Goal: Transaction & Acquisition: Purchase product/service

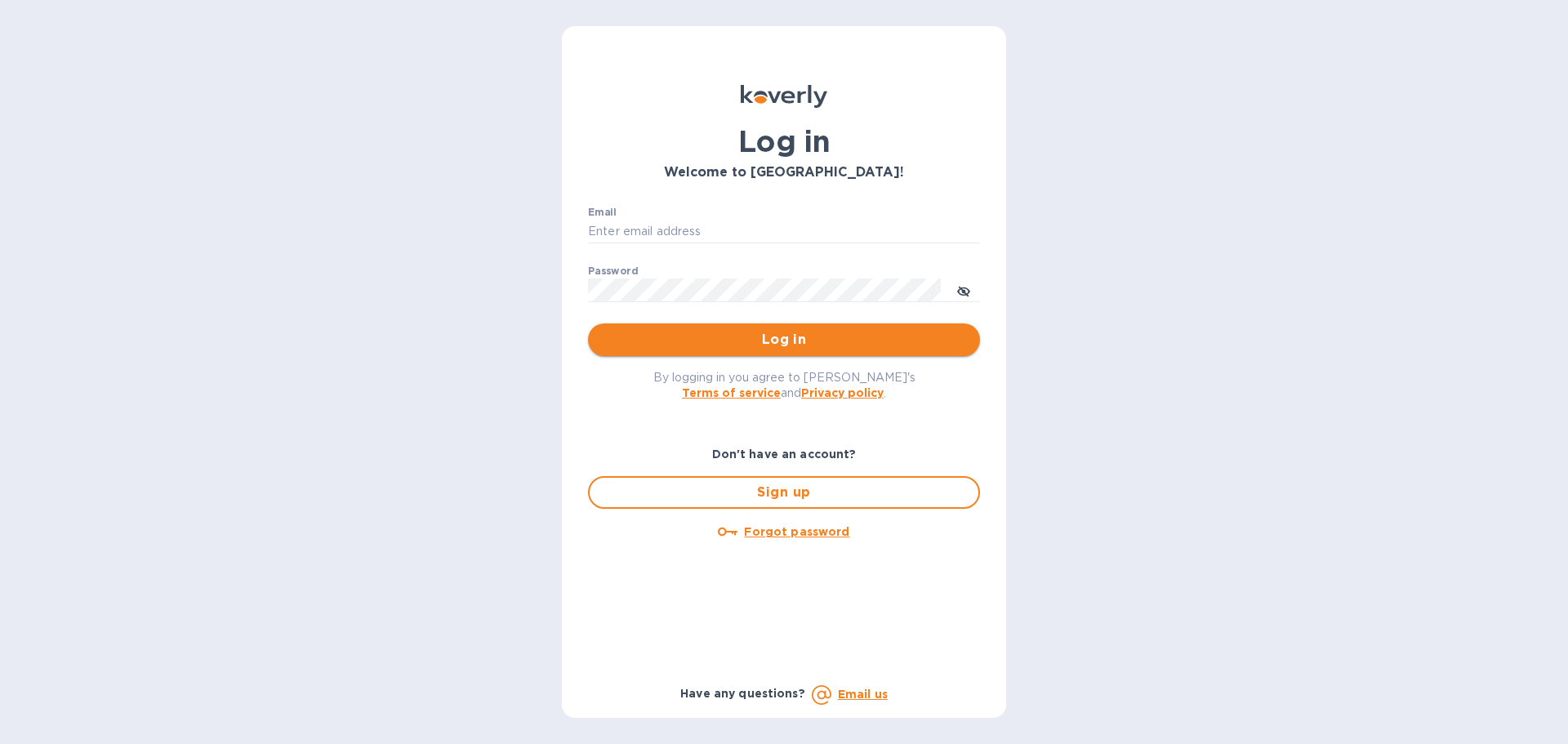
type input "[EMAIL_ADDRESS][PERSON_NAME][DOMAIN_NAME]"
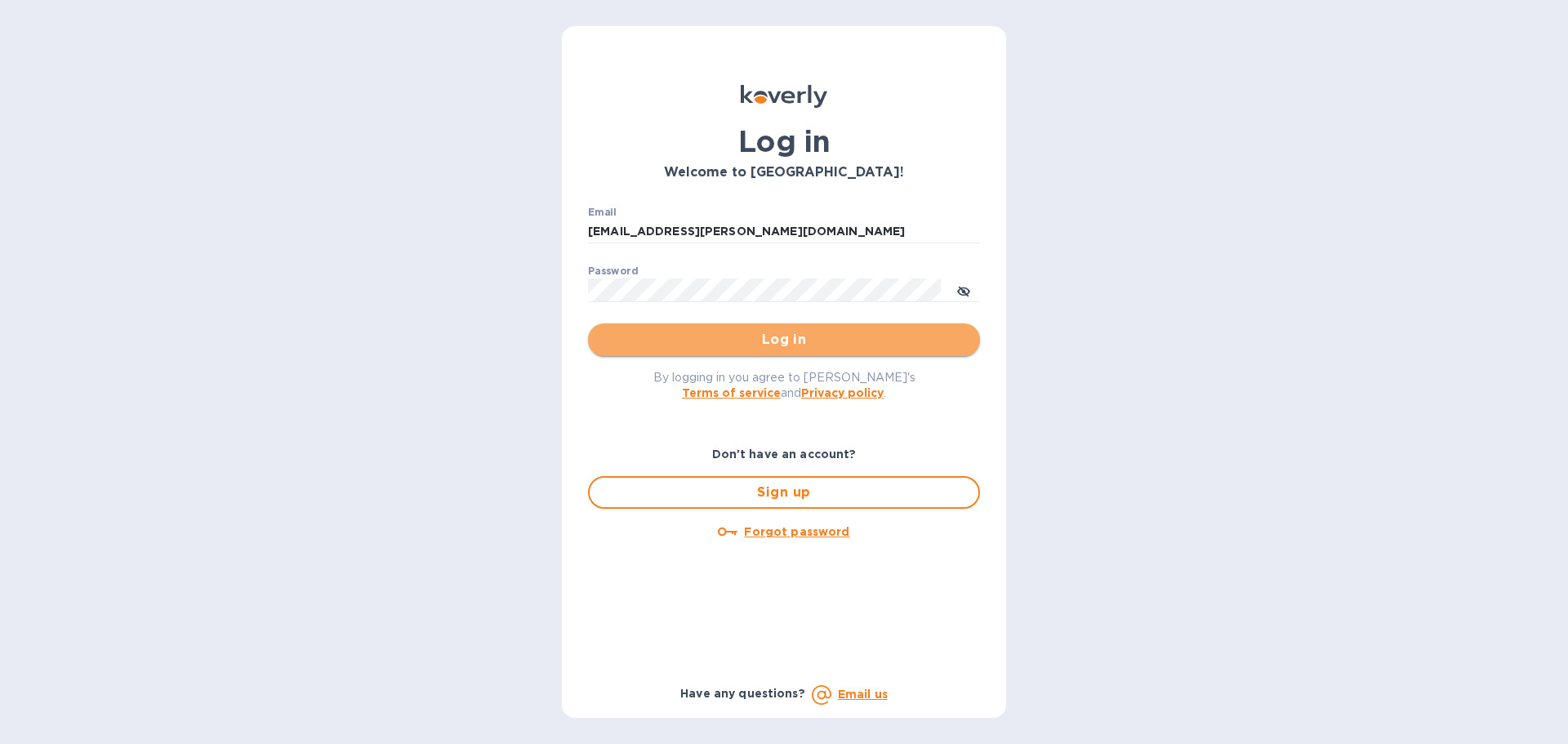
click at [744, 346] on span "Log in" at bounding box center [784, 339] width 366 height 20
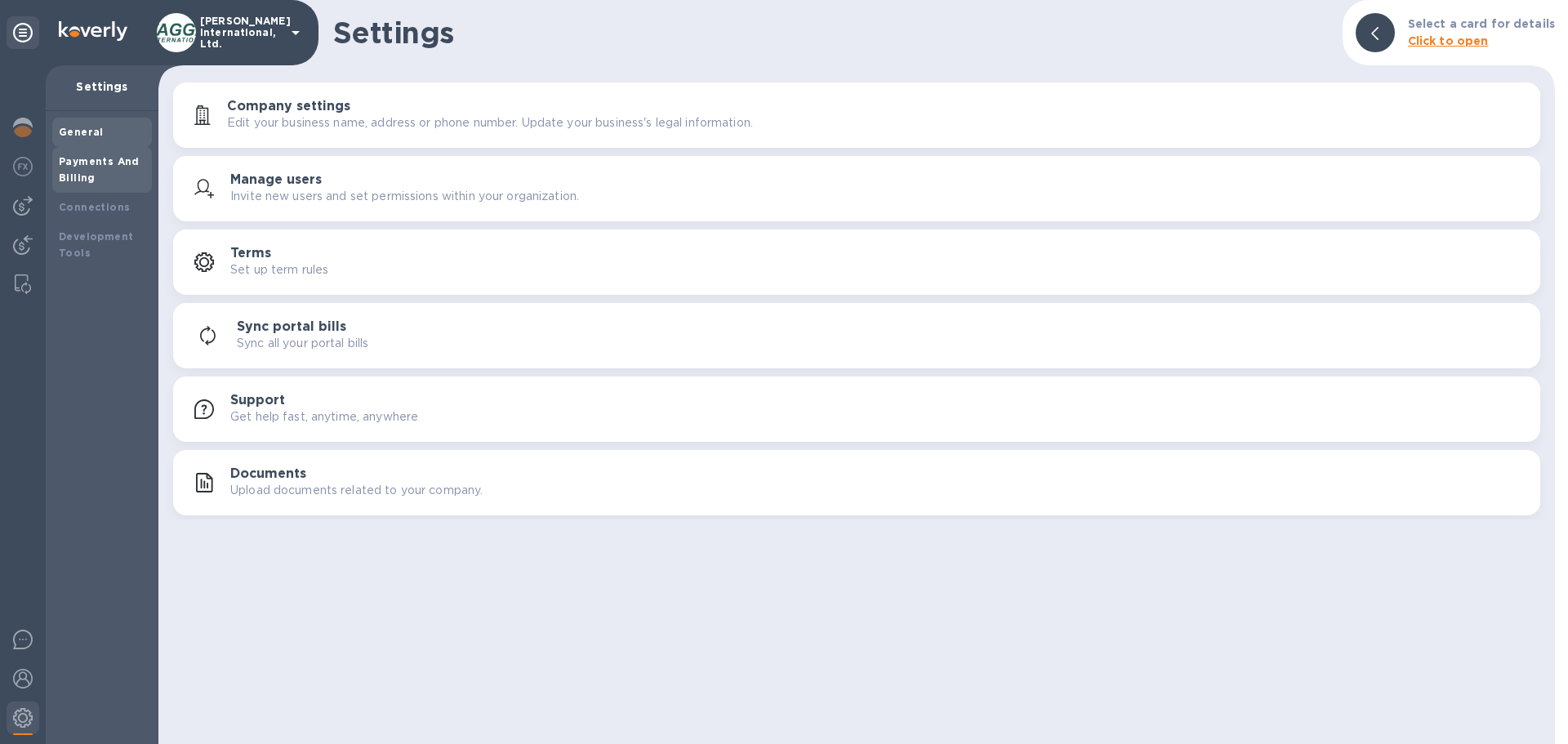
click at [96, 173] on div "Payments And Billing" at bounding box center [101, 170] width 87 height 33
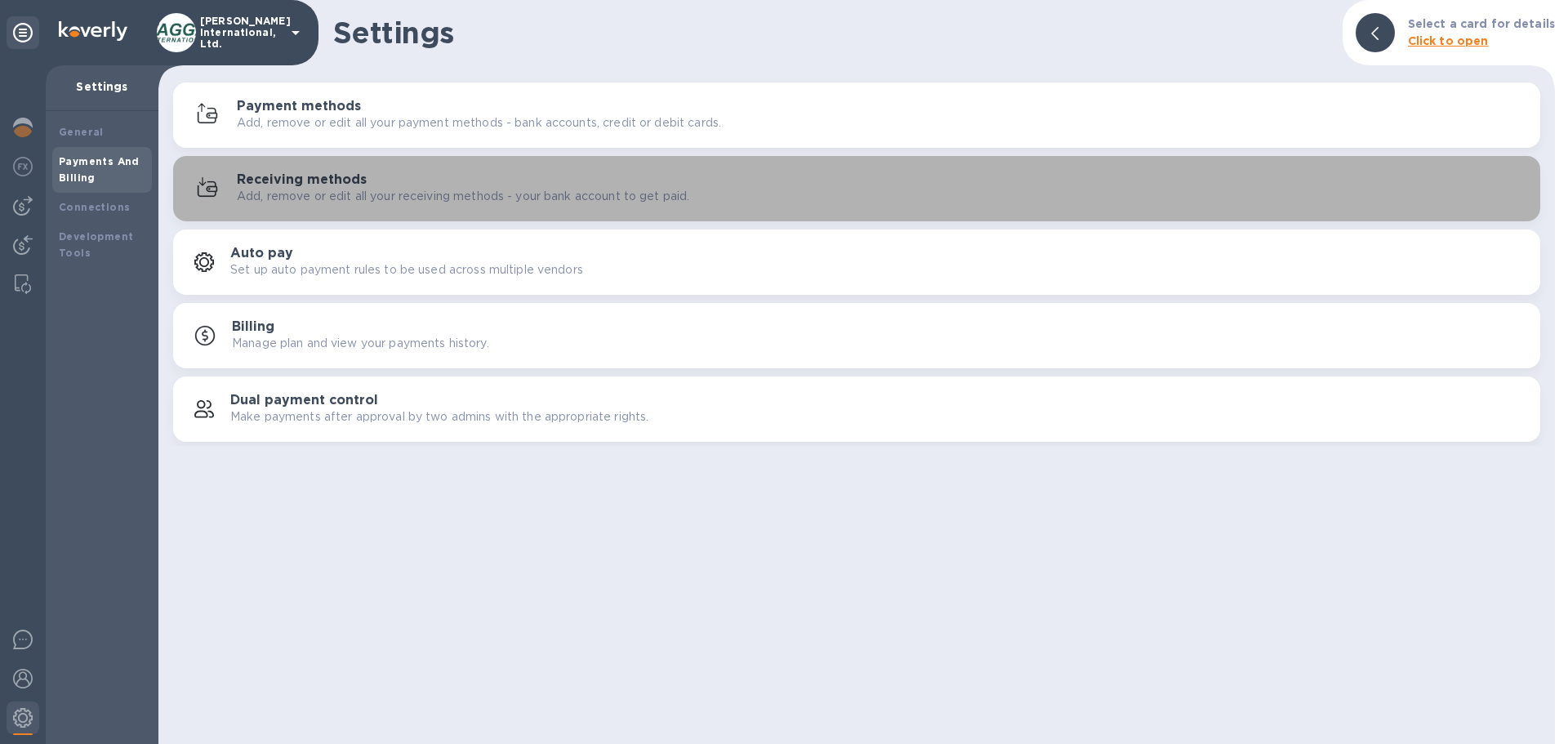
click at [297, 194] on p "Add, remove or edit all your receiving methods - your bank account to get paid." at bounding box center [462, 196] width 452 height 17
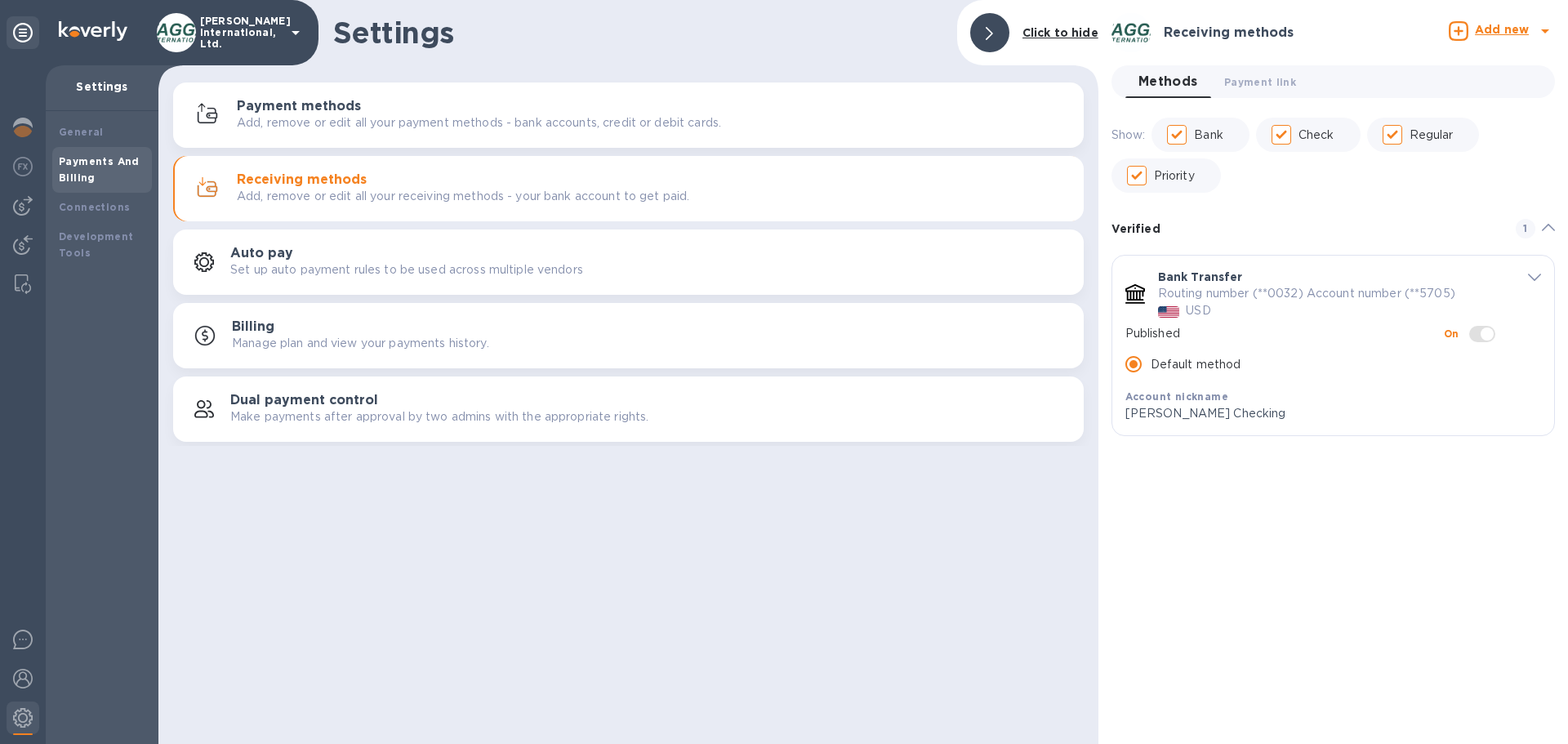
click at [1318, 485] on div "Receiving methods Add new Methods 0 Payment link 0 Show: Bank Check Regular Pri…" at bounding box center [1333, 372] width 470 height 744
click at [1257, 87] on span "Payment link 0" at bounding box center [1260, 82] width 72 height 17
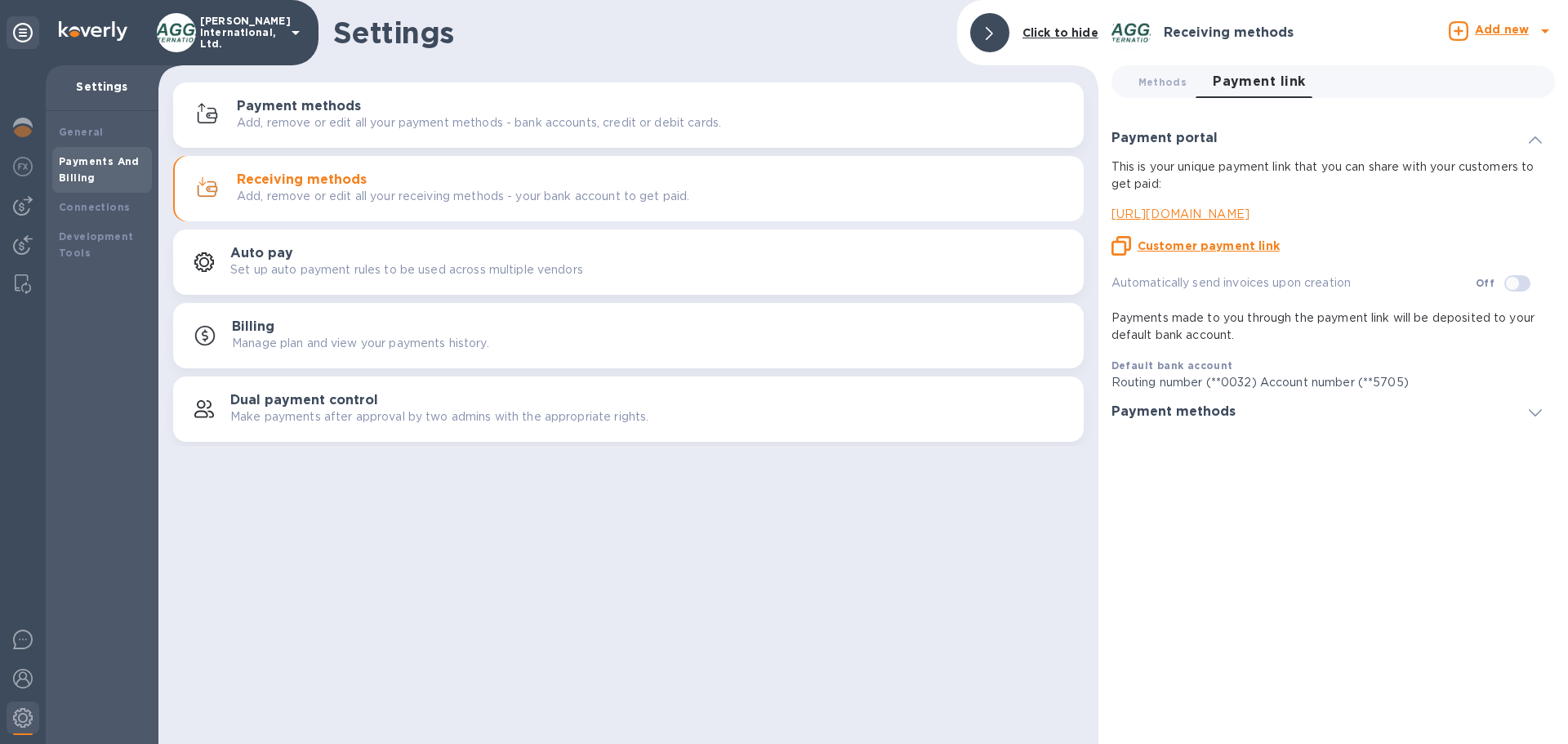
click at [1201, 214] on p "[URL][DOMAIN_NAME]" at bounding box center [1327, 214] width 430 height 17
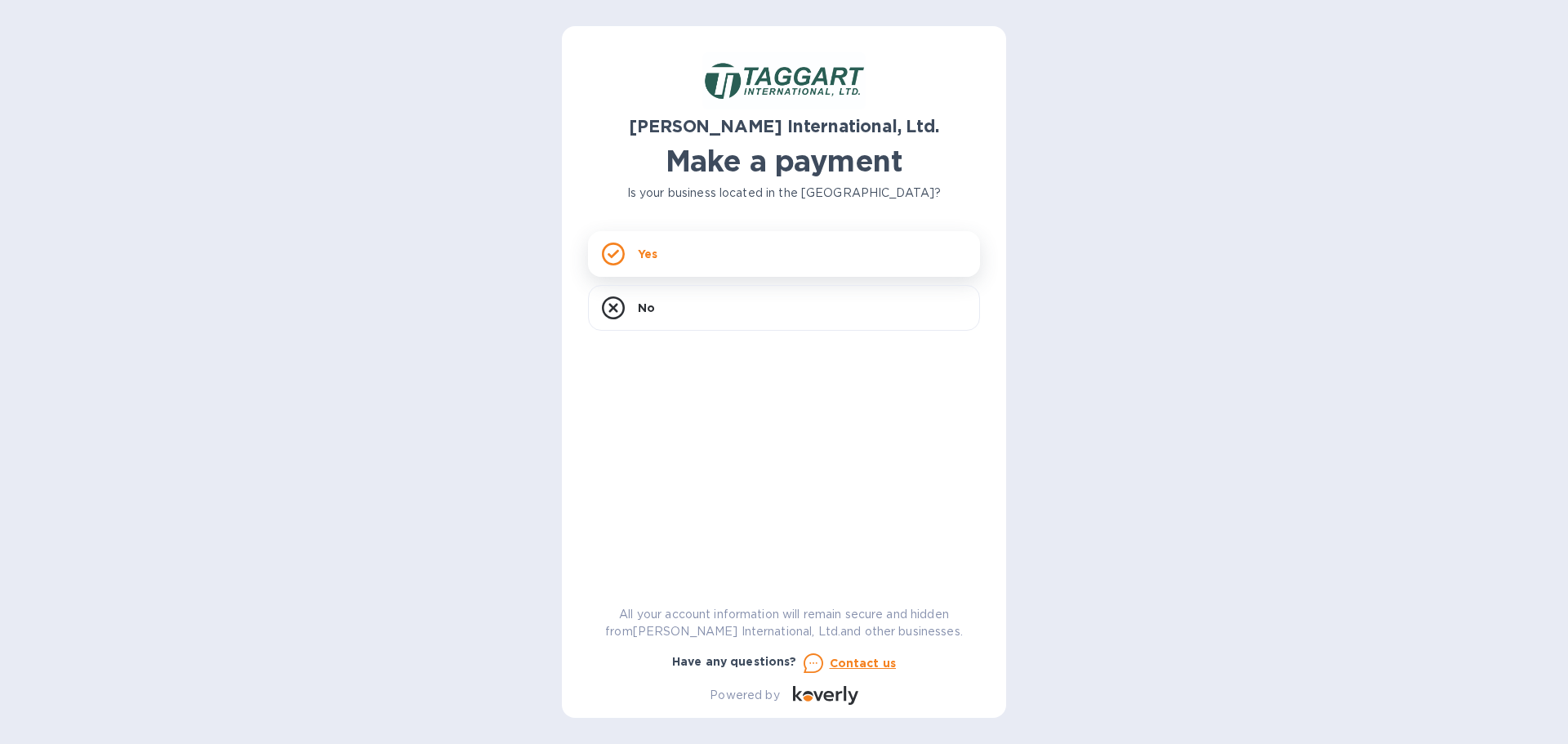
click at [733, 247] on div "Yes" at bounding box center [784, 254] width 392 height 46
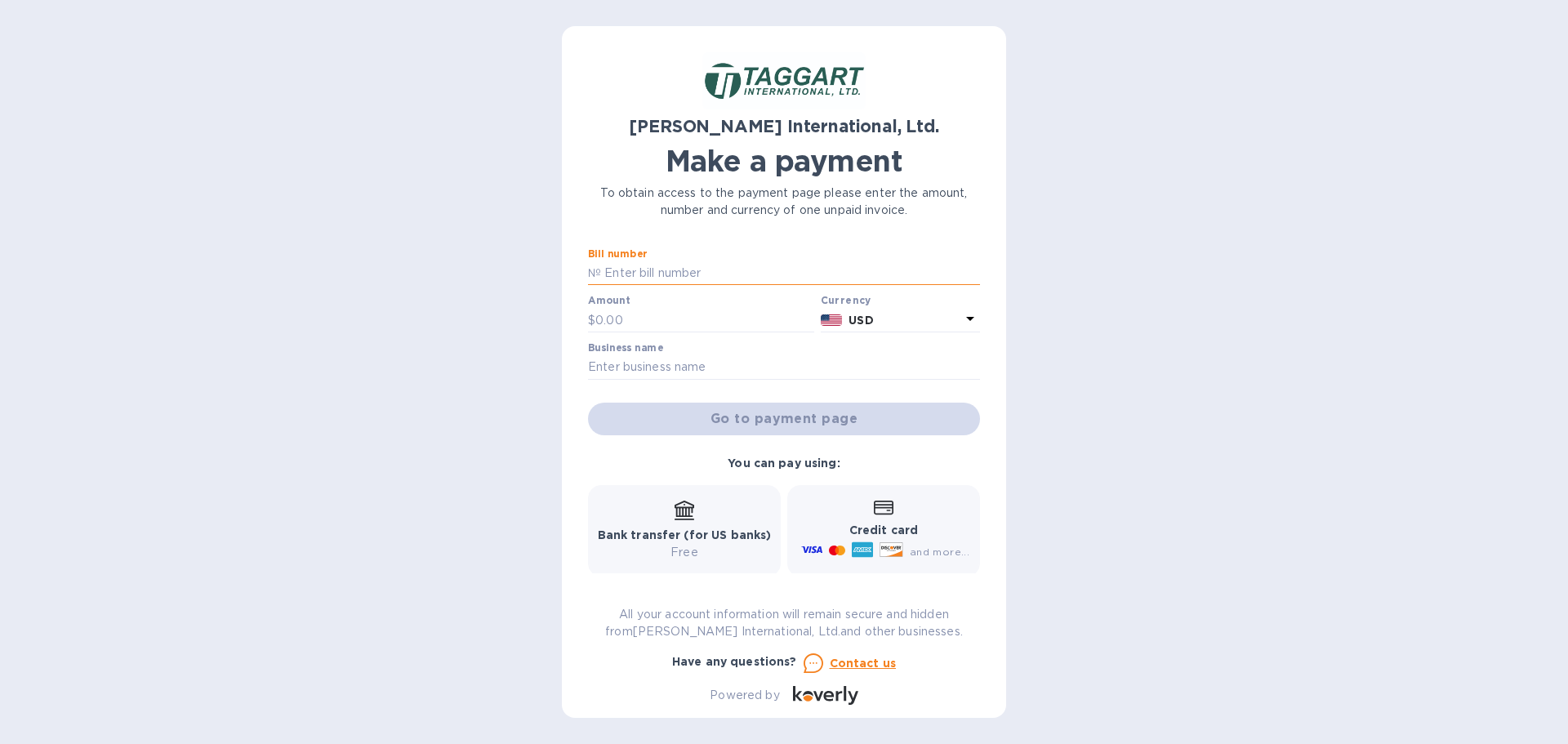
click at [607, 276] on input "text" at bounding box center [790, 274] width 379 height 25
click at [648, 272] on input "text" at bounding box center [790, 274] width 379 height 25
type input "Balance9262025"
click at [639, 319] on input "text" at bounding box center [705, 321] width 219 height 25
type input "3,387.05"
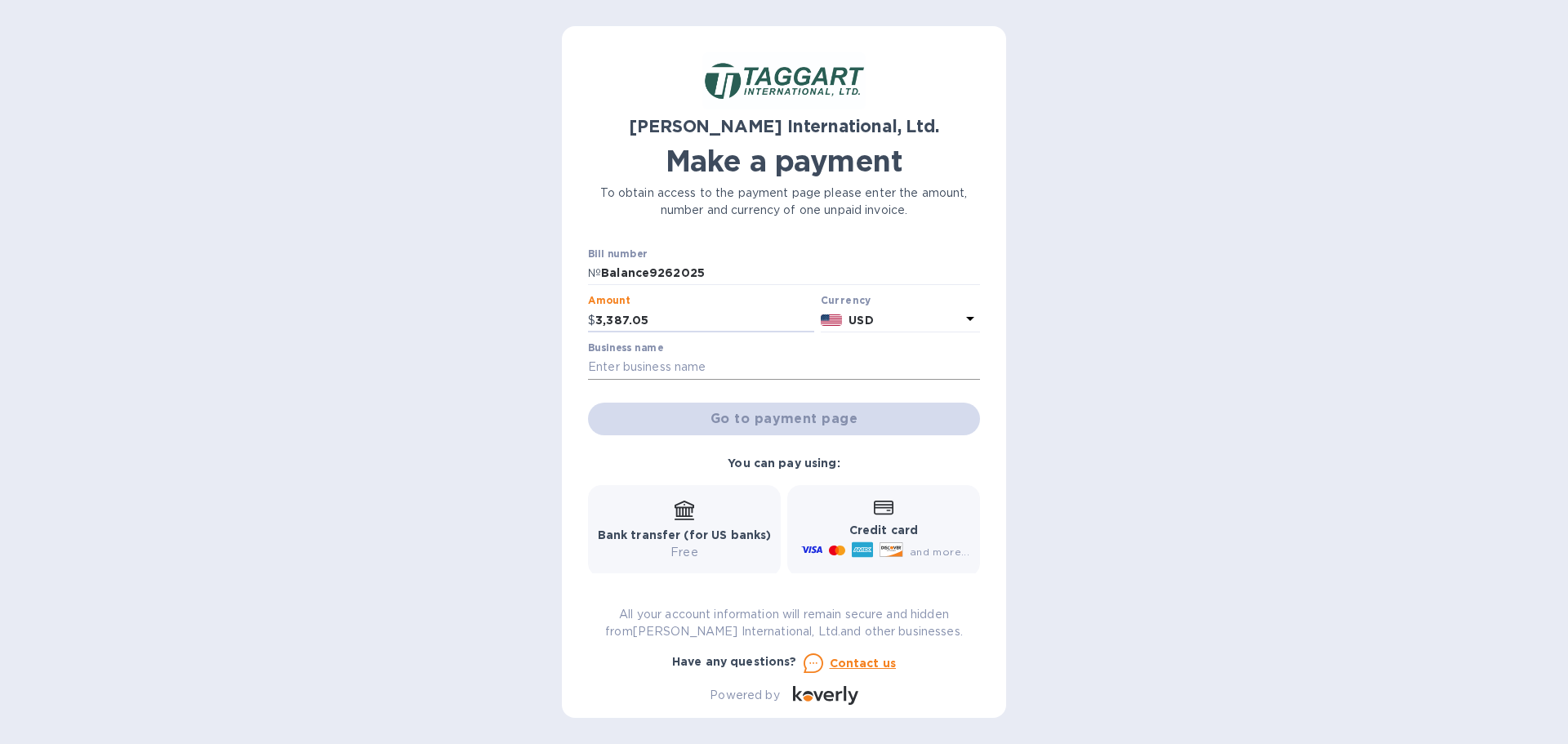
click at [665, 371] on input "text" at bounding box center [784, 367] width 392 height 25
type input "TAGGART INTERNATIONAL, LTD"
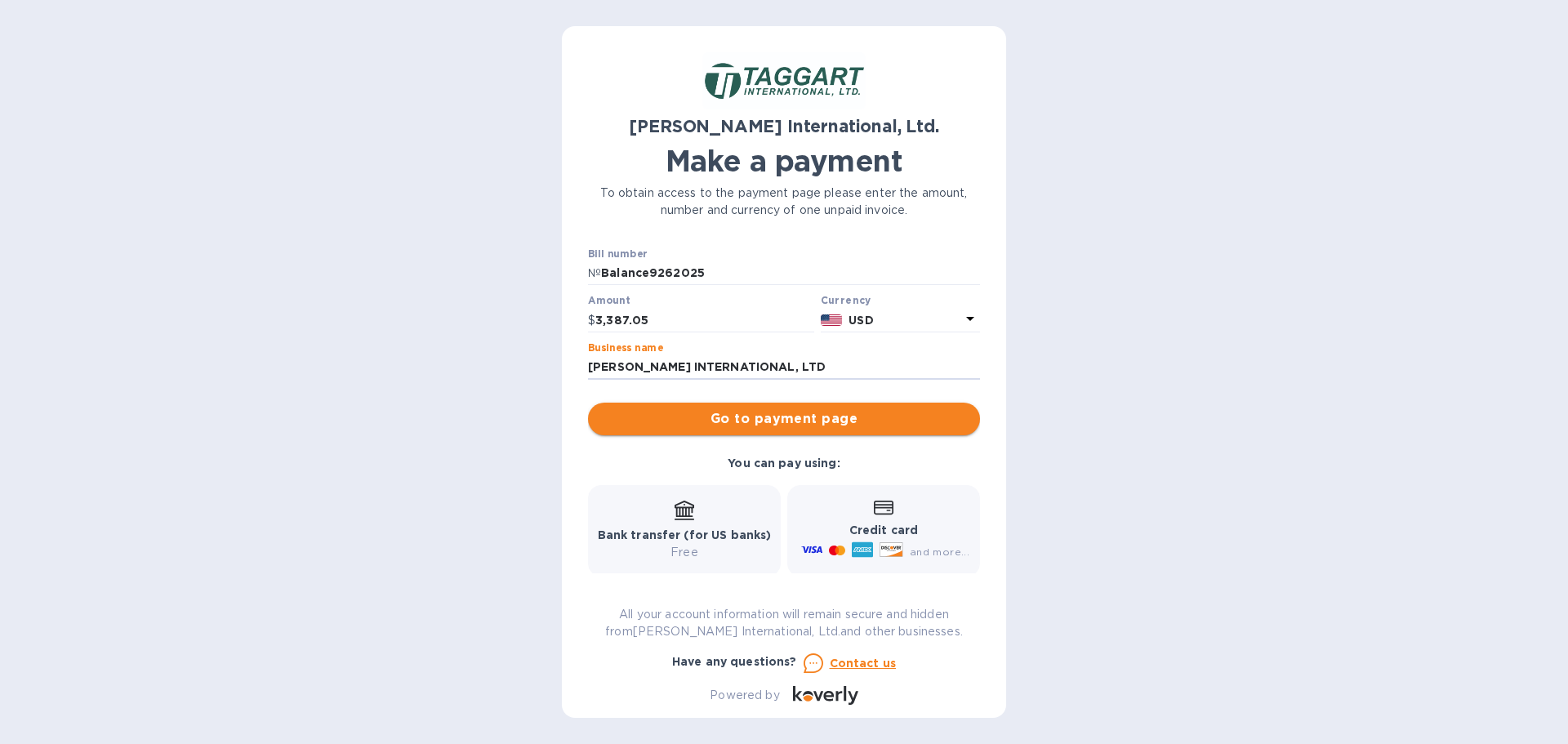
click at [784, 416] on span "Go to payment page" at bounding box center [784, 419] width 366 height 20
